Goal: Find specific page/section: Find specific page/section

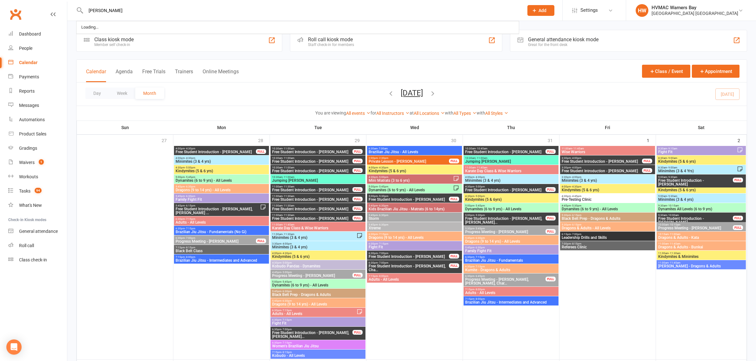
scroll to position [357, 0]
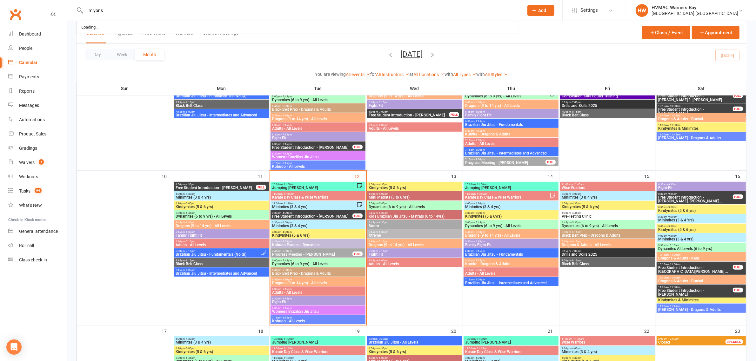
type input "mlyons"
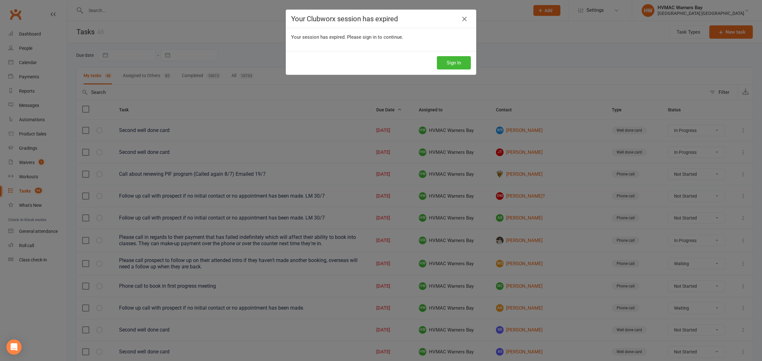
select select "started"
select select "waiting"
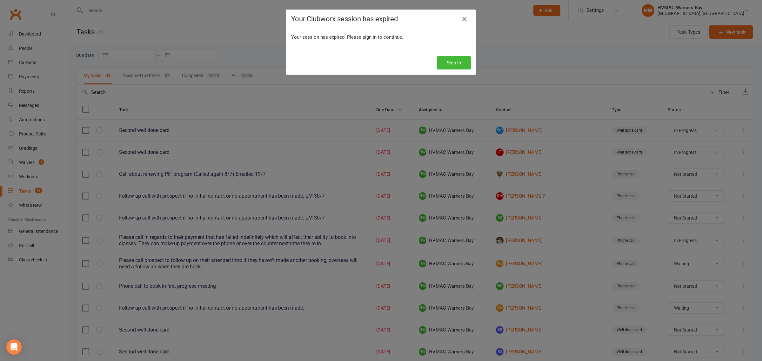
select select "started"
click at [455, 57] on button "Sign In" at bounding box center [454, 62] width 34 height 13
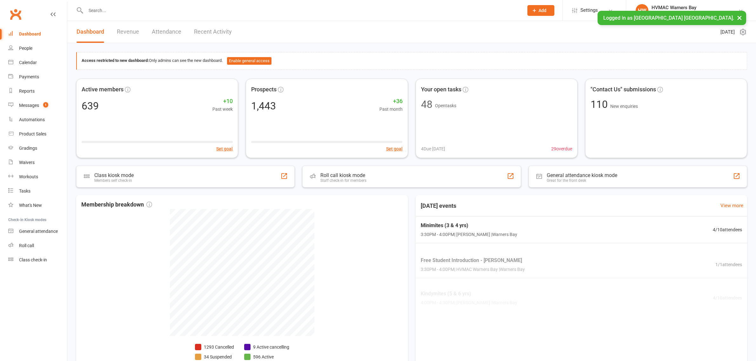
click at [92, 10] on input "text" at bounding box center [301, 10] width 435 height 9
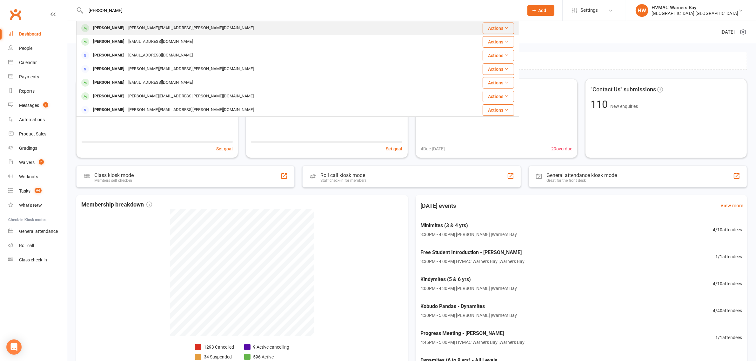
type input "max lyons"
click at [113, 29] on div "Max Lyons" at bounding box center [108, 28] width 35 height 9
